Goal: Information Seeking & Learning: Learn about a topic

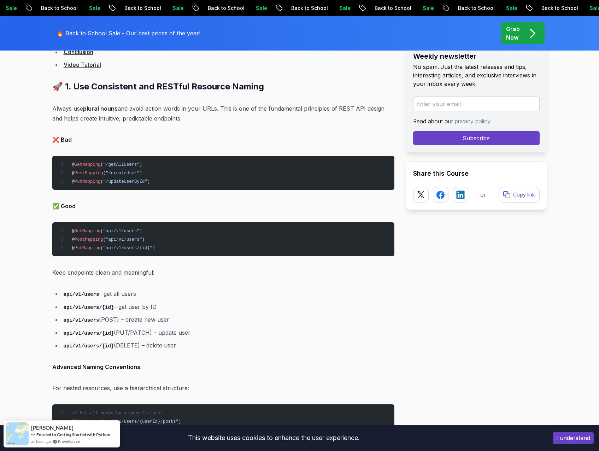
scroll to position [671, 0]
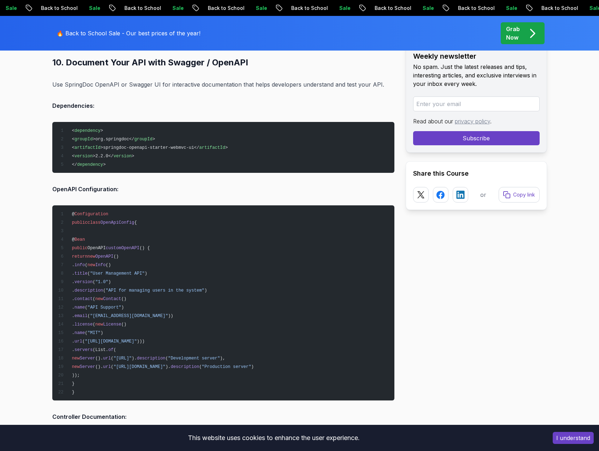
scroll to position [7421, 0]
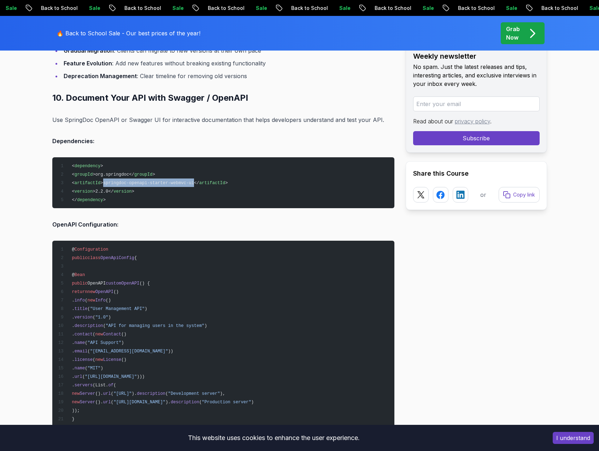
drag, startPoint x: 110, startPoint y: 183, endPoint x: 193, endPoint y: 183, distance: 83.1
click at [193, 183] on span ">springdoc-openapi-starter-webmvc-ui</" at bounding box center [149, 183] width 99 height 5
copy span "springdoc-openapi-starter-webmvc-ui"
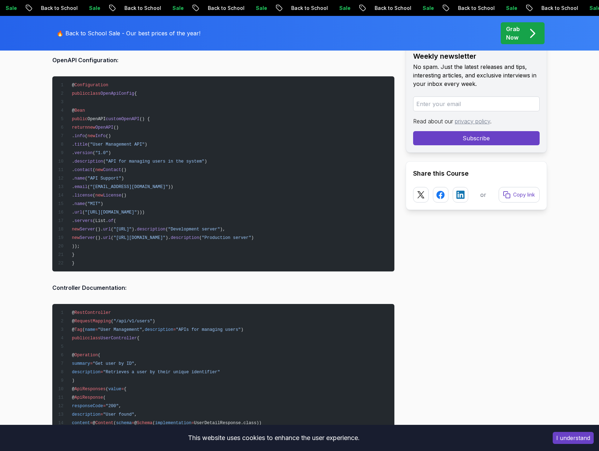
scroll to position [7492, 0]
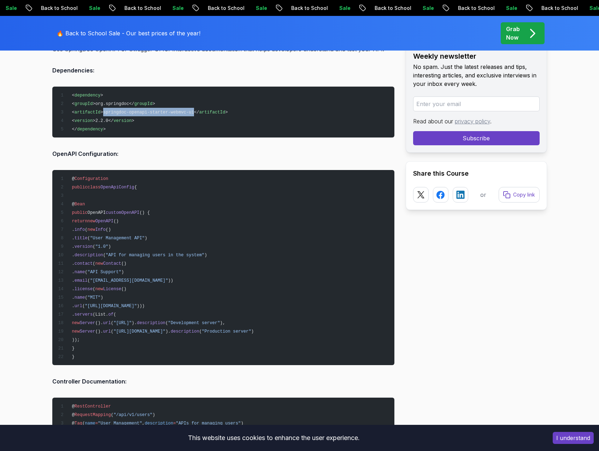
click at [143, 111] on span ">springdoc-openapi-starter-webmvc-ui</" at bounding box center [149, 112] width 99 height 5
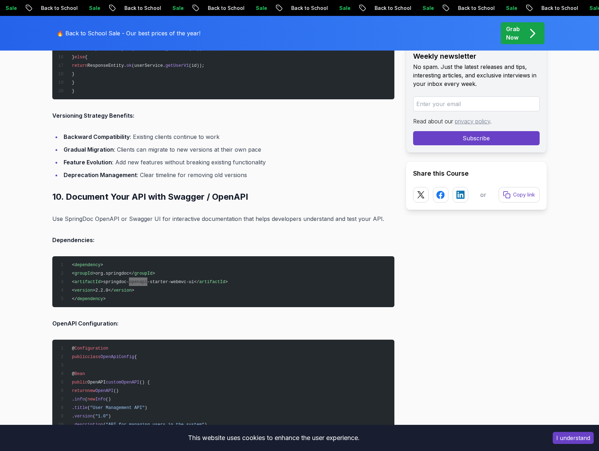
scroll to position [7421, 0]
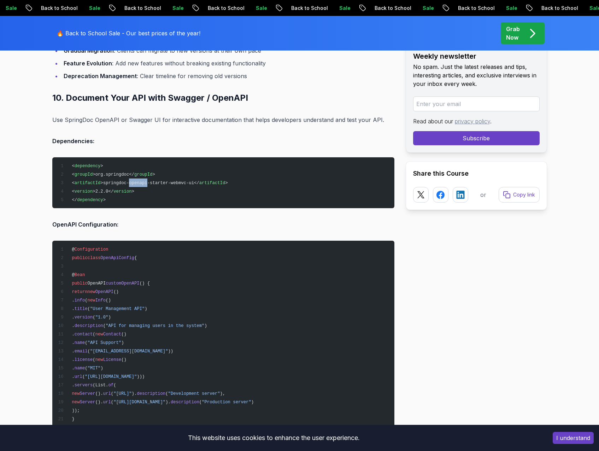
click at [115, 182] on span ">springdoc-openapi-starter-webmvc-ui</" at bounding box center [149, 183] width 99 height 5
drag, startPoint x: 110, startPoint y: 183, endPoint x: 169, endPoint y: 181, distance: 59.0
click at [169, 181] on span ">springdoc-openapi-starter-webmvc-ui</" at bounding box center [149, 183] width 99 height 5
copy span "springdoc-openapi-starter"
